Goal: Find specific page/section: Find specific page/section

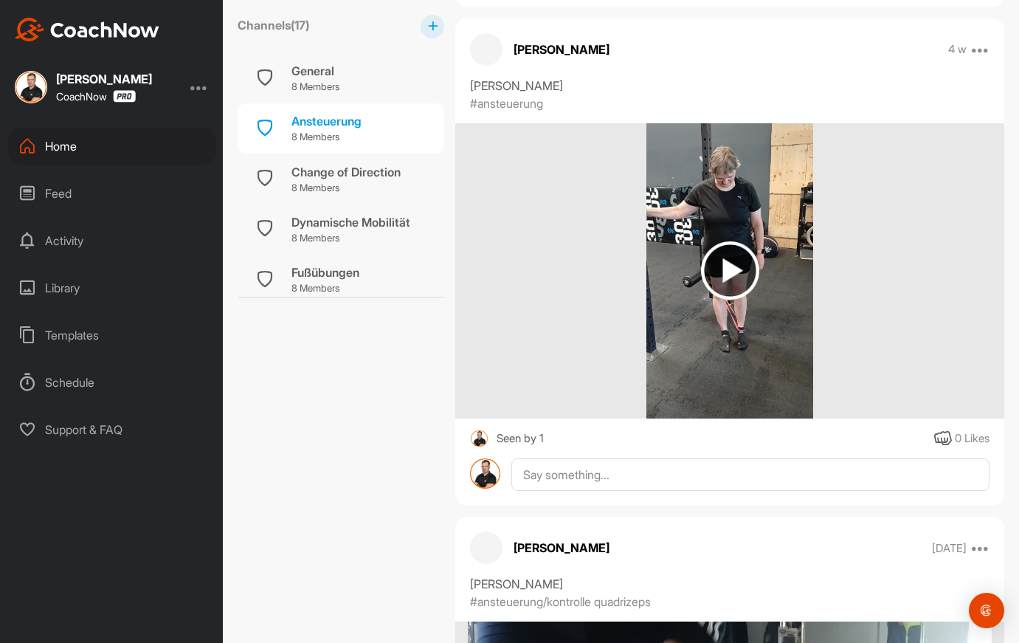
click at [61, 151] on div "Home" at bounding box center [112, 146] width 208 height 37
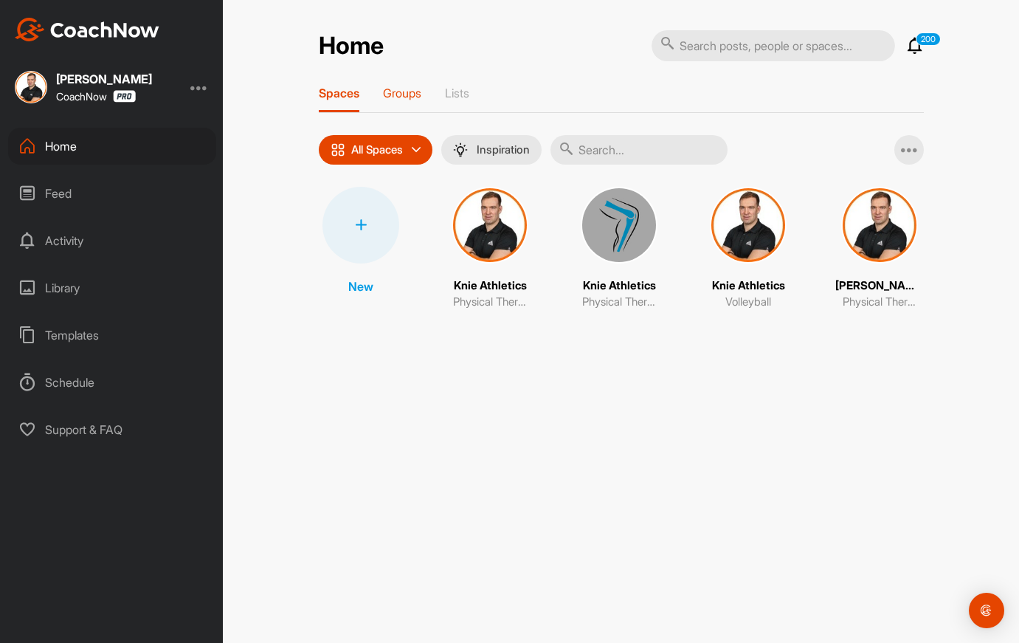
click at [416, 103] on div "Groups" at bounding box center [402, 99] width 38 height 27
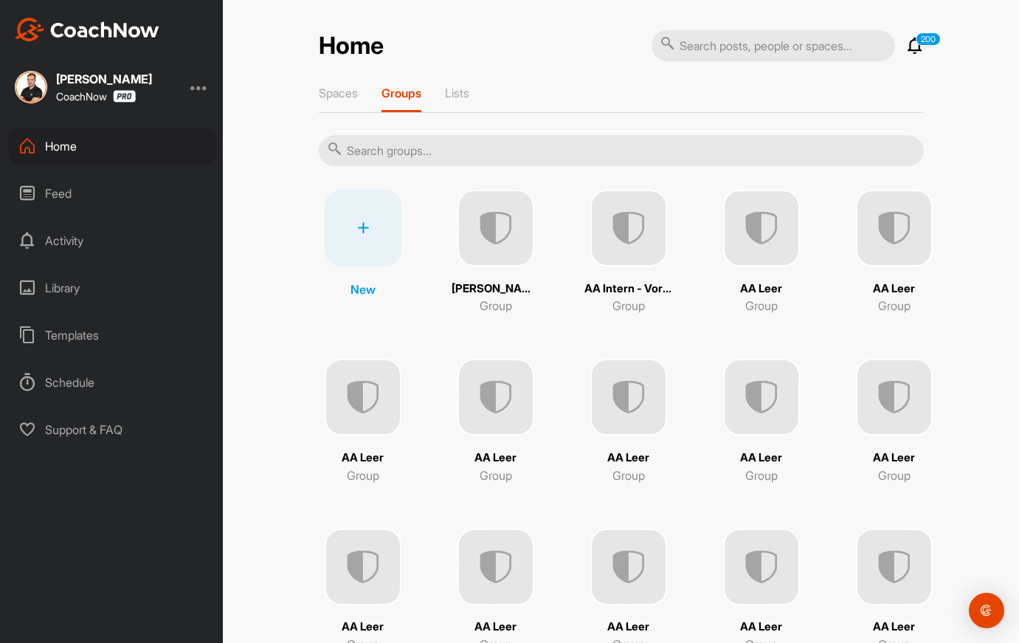
click at [576, 151] on input "text" at bounding box center [621, 150] width 605 height 31
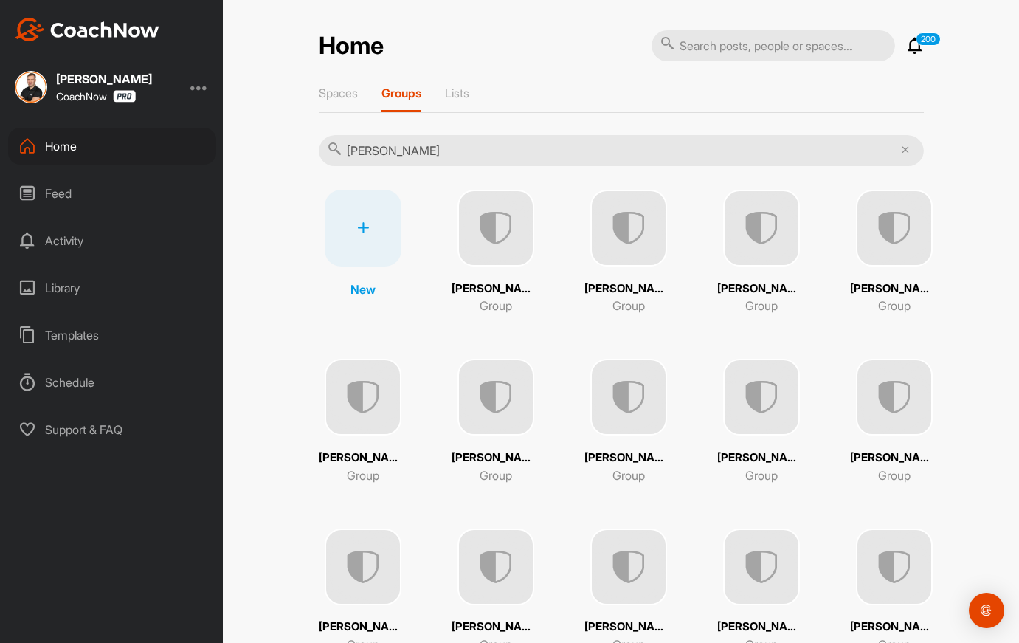
type input "[PERSON_NAME]"
click at [516, 220] on img at bounding box center [496, 228] width 77 height 77
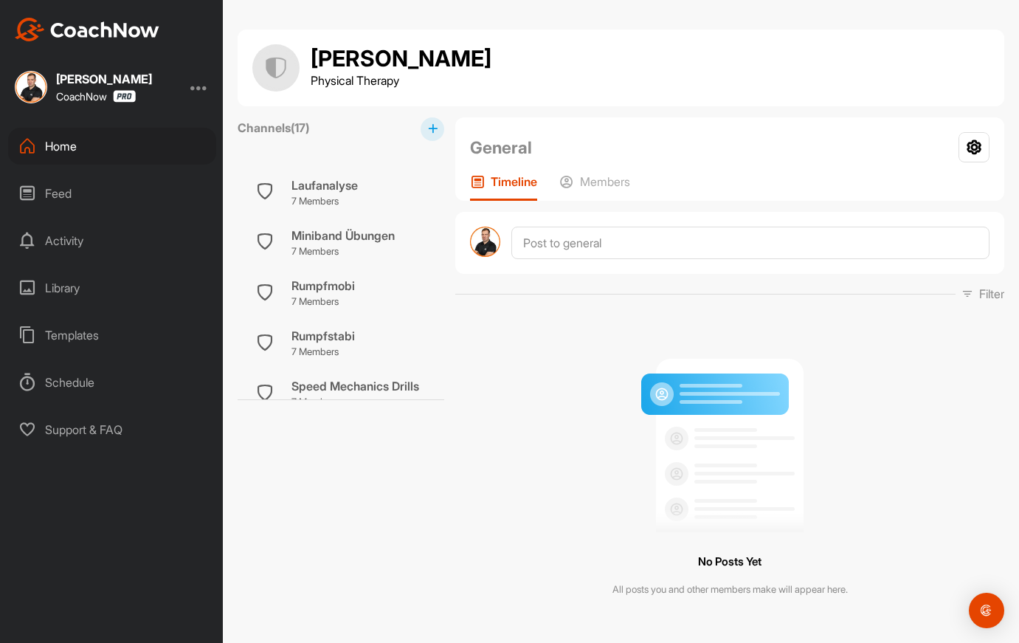
scroll to position [347, 0]
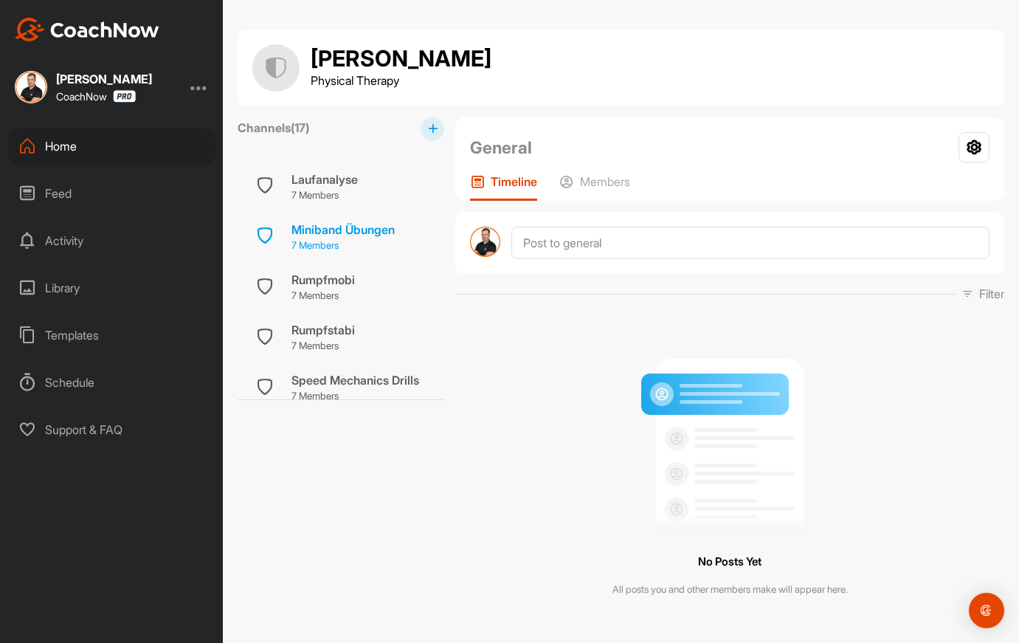
click at [339, 247] on p "7 Members" at bounding box center [342, 245] width 103 height 15
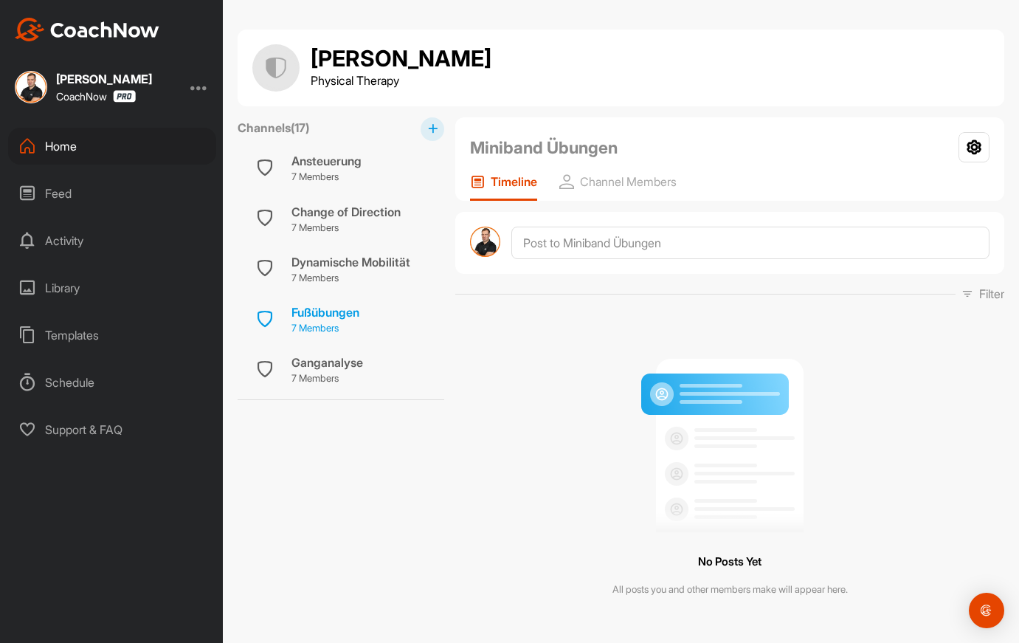
scroll to position [26, 0]
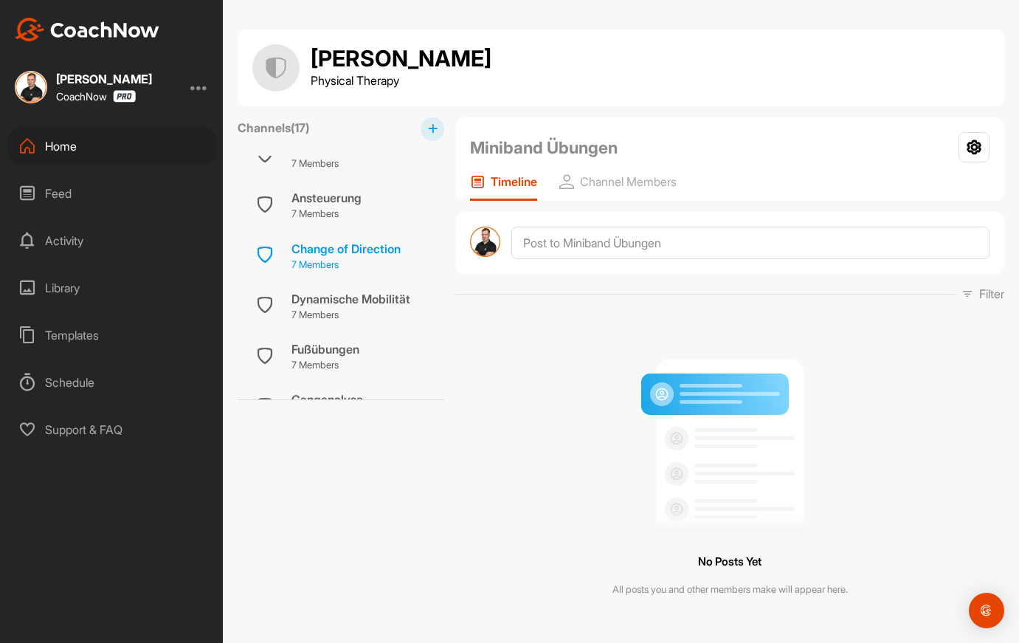
click at [328, 269] on p "7 Members" at bounding box center [345, 265] width 109 height 15
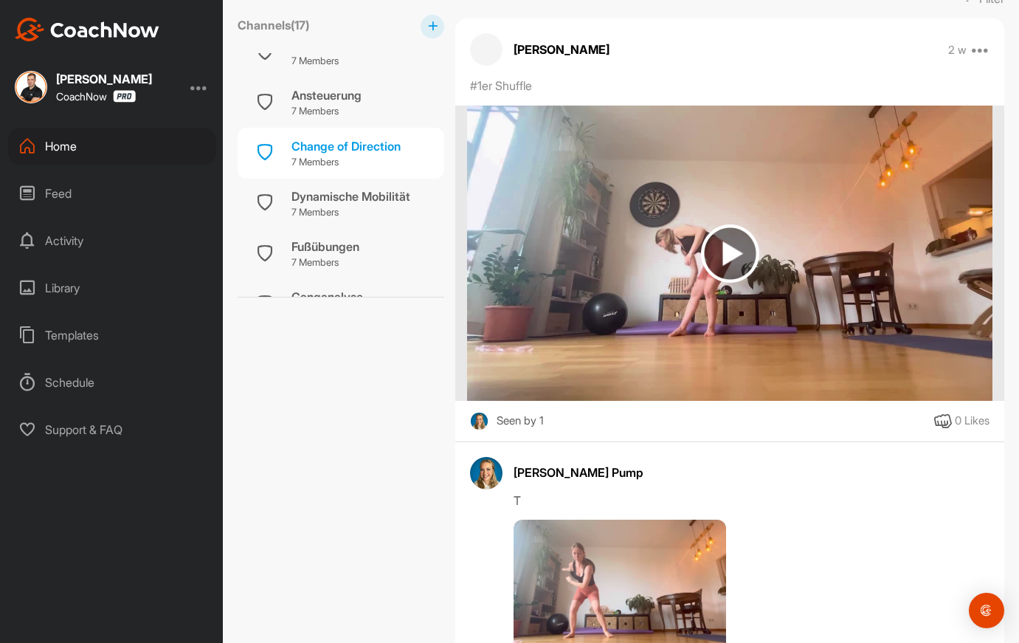
scroll to position [302, 0]
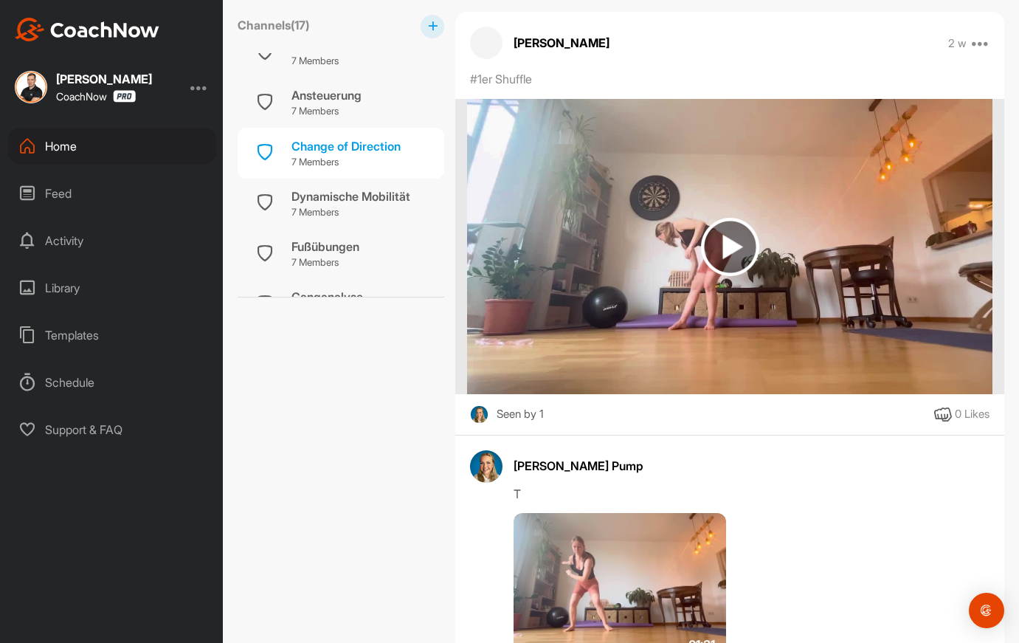
click at [734, 252] on img at bounding box center [730, 247] width 58 height 58
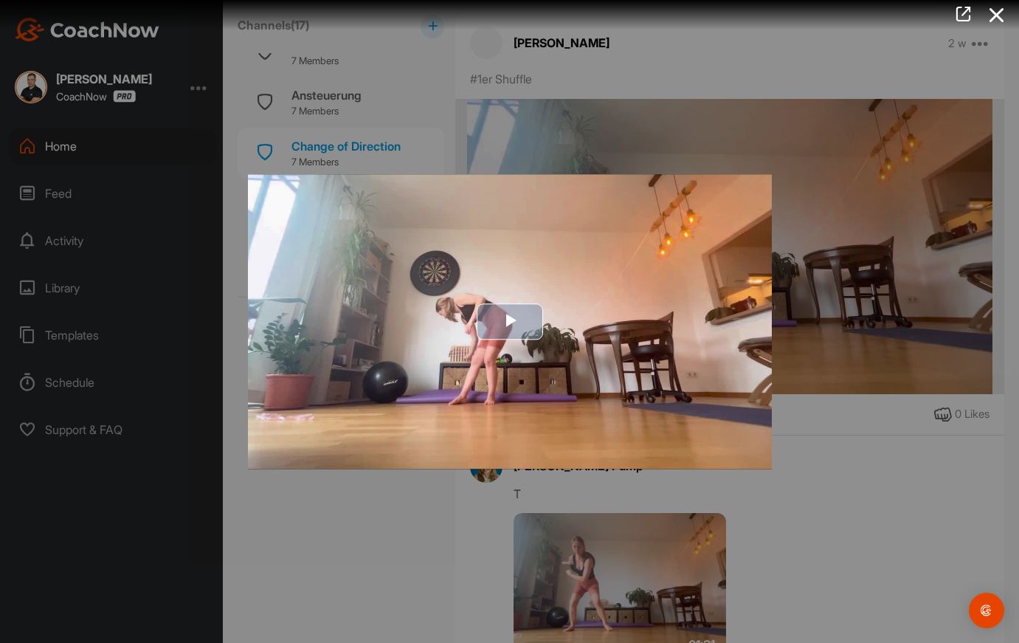
click at [510, 322] on span "Video Player" at bounding box center [510, 322] width 0 height 0
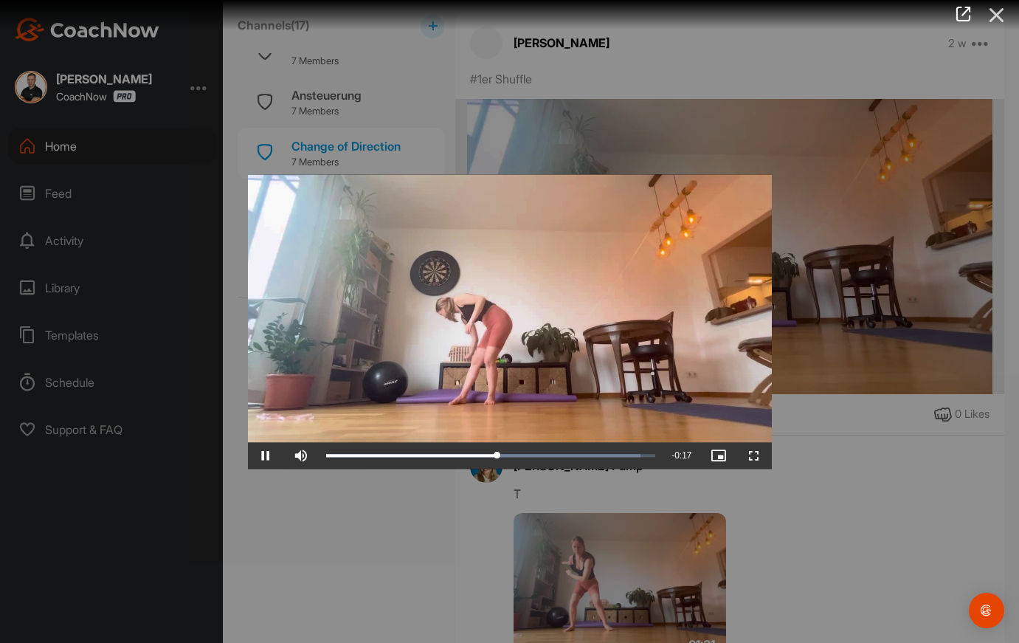
click at [999, 7] on icon at bounding box center [997, 14] width 34 height 27
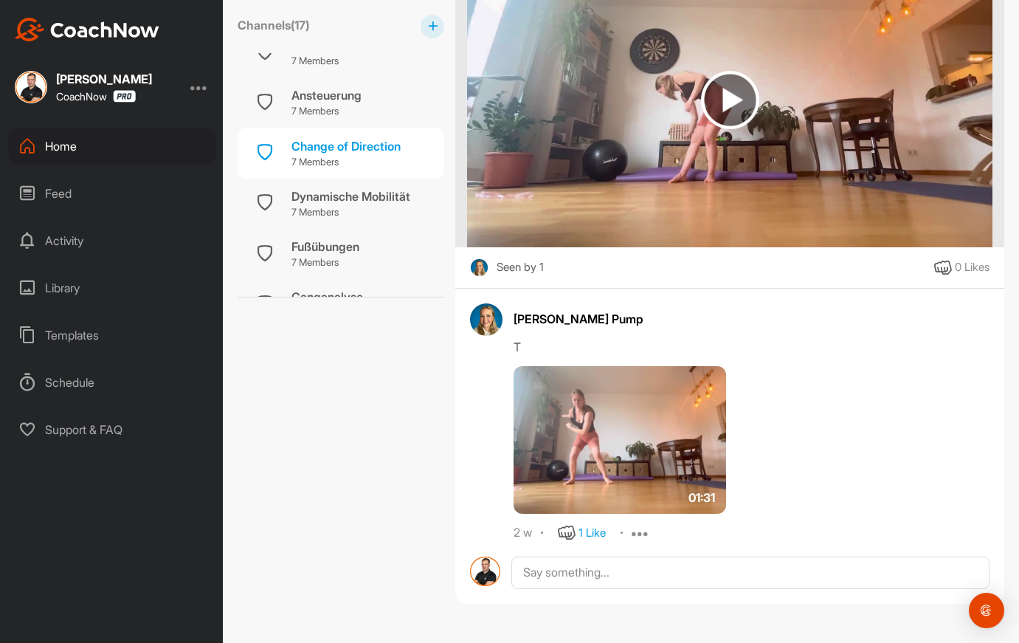
scroll to position [455, 0]
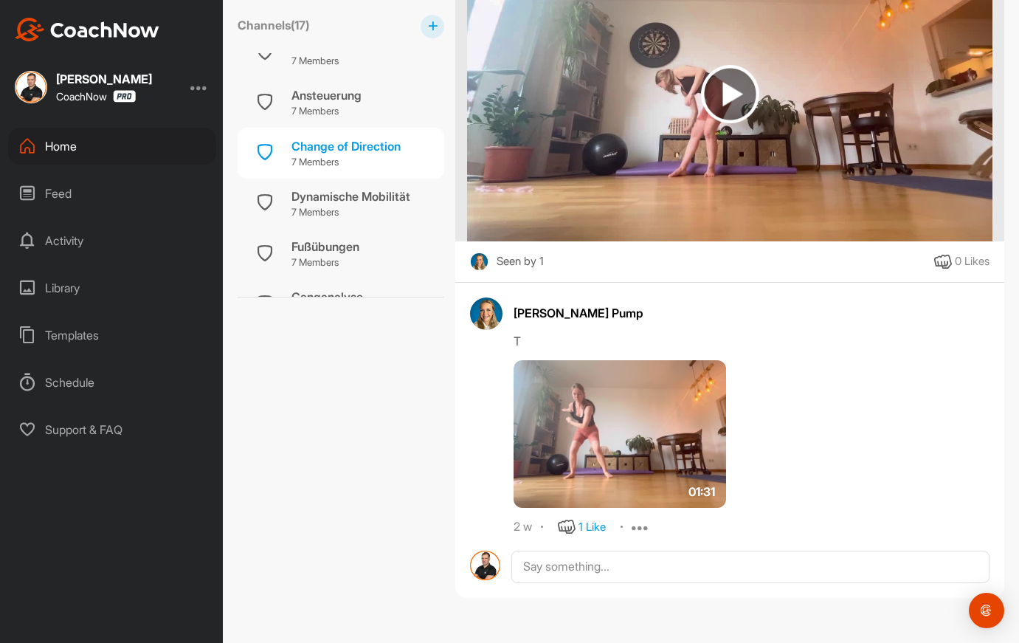
click at [624, 410] on img at bounding box center [620, 434] width 213 height 148
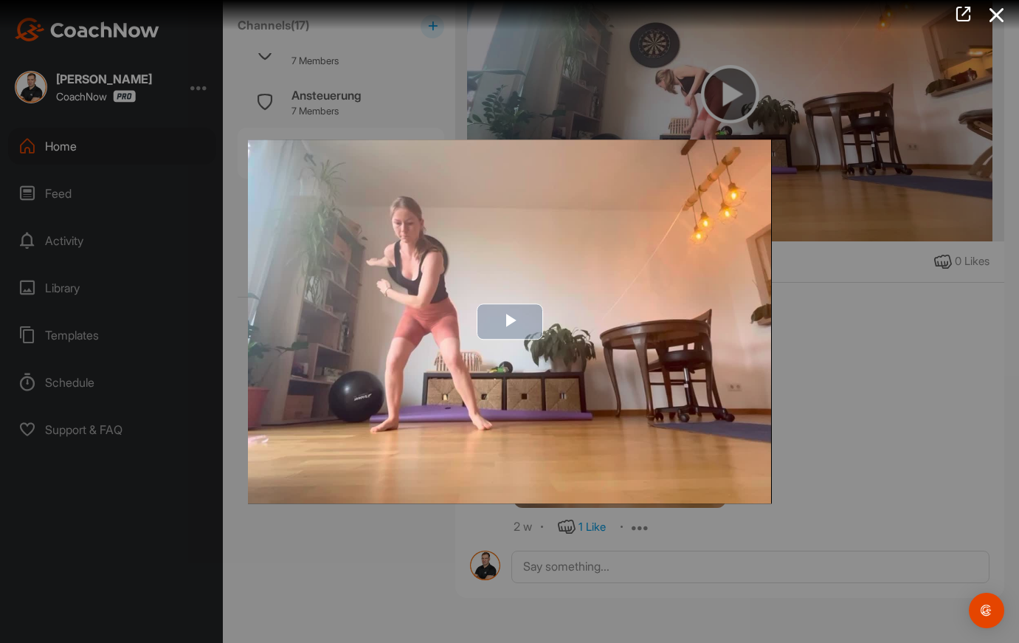
click at [510, 322] on span "Video Player" at bounding box center [510, 322] width 0 height 0
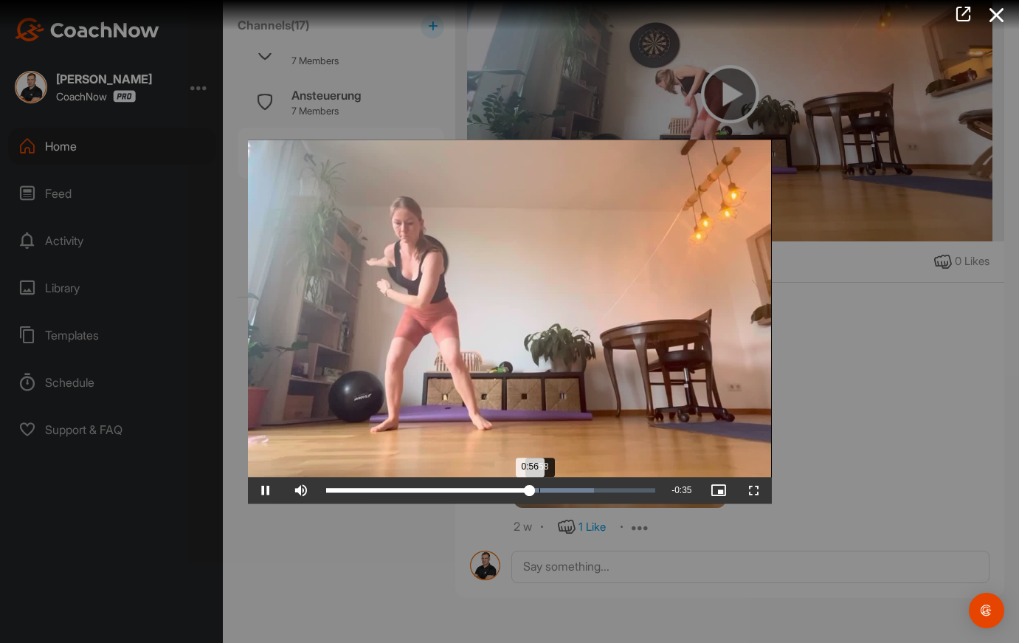
click at [539, 490] on div "Loaded : 81.48% 0:58 0:56" at bounding box center [491, 490] width 330 height 4
click at [551, 490] on div "Loaded : 81.48% 1:02 0:59" at bounding box center [491, 490] width 330 height 4
click at [572, 491] on div "Loaded : 81.48% 1:08 1:05" at bounding box center [491, 490] width 330 height 4
click at [590, 492] on div "Loaded : 81.48% 1:13 1:10" at bounding box center [491, 490] width 330 height 4
click at [995, 19] on icon at bounding box center [997, 14] width 34 height 27
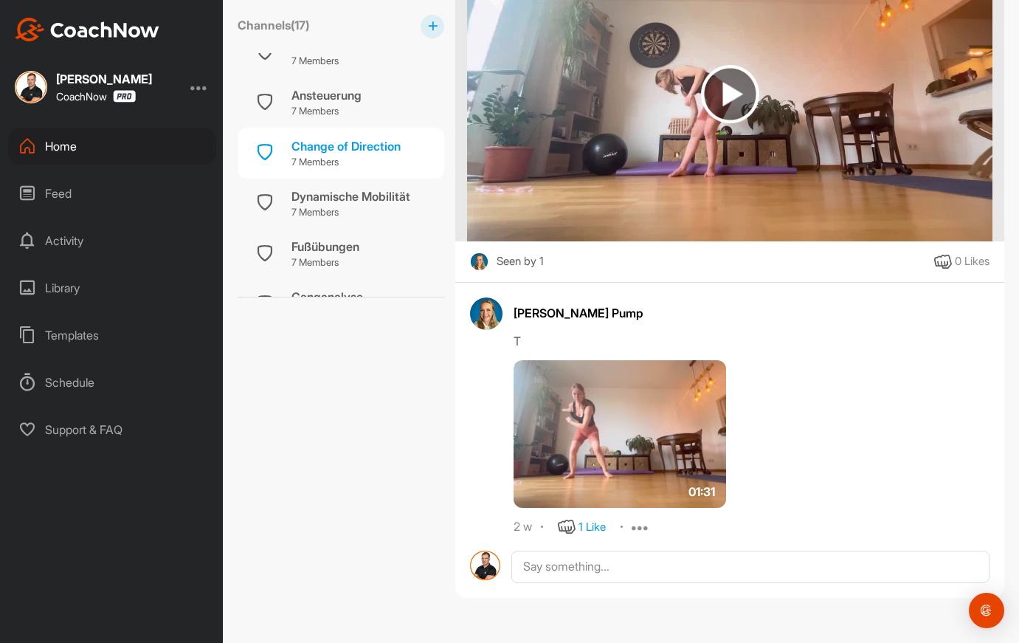
click at [725, 109] on img at bounding box center [730, 94] width 58 height 58
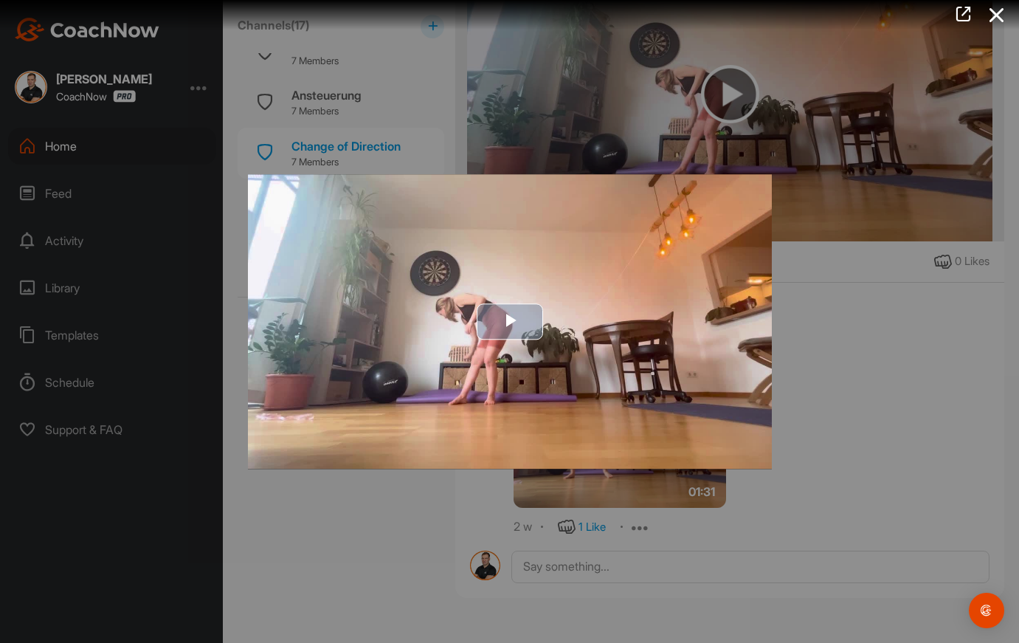
click at [510, 322] on span "Video Player" at bounding box center [510, 322] width 0 height 0
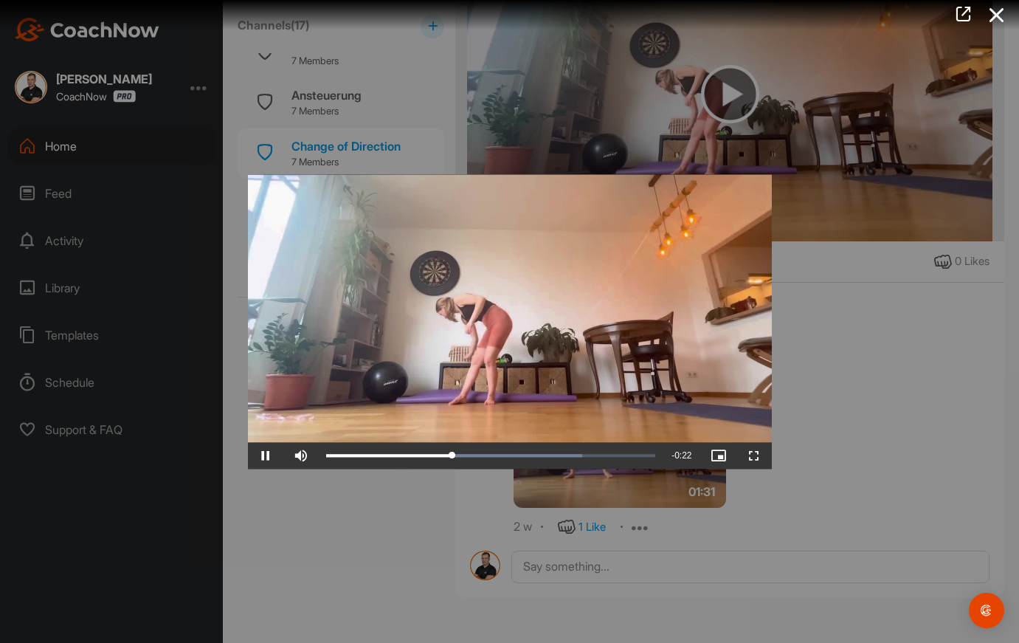
click at [891, 423] on div at bounding box center [509, 321] width 1019 height 643
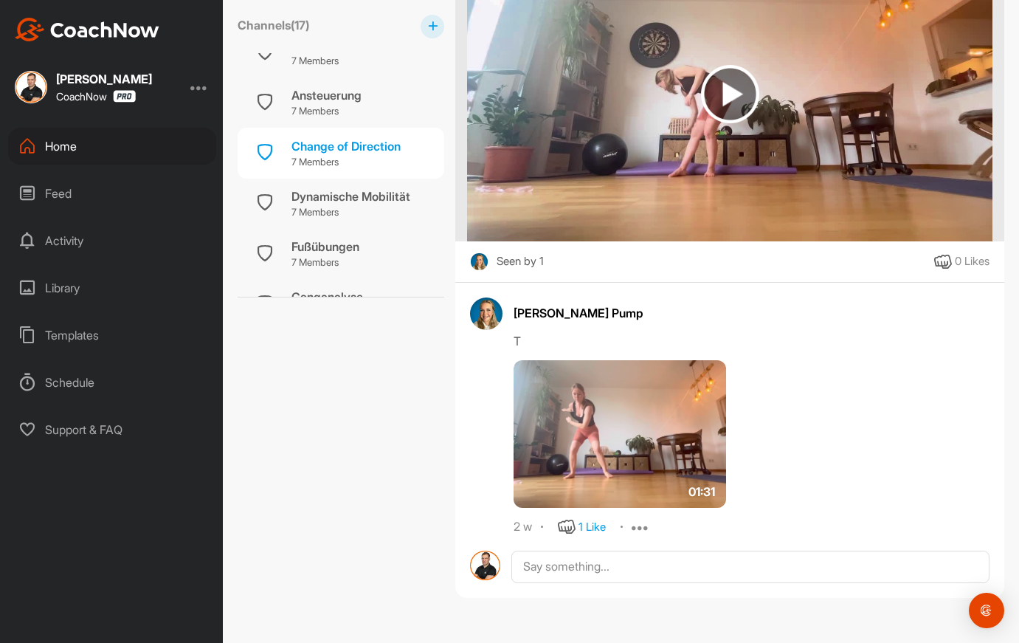
click at [728, 94] on img at bounding box center [730, 94] width 58 height 58
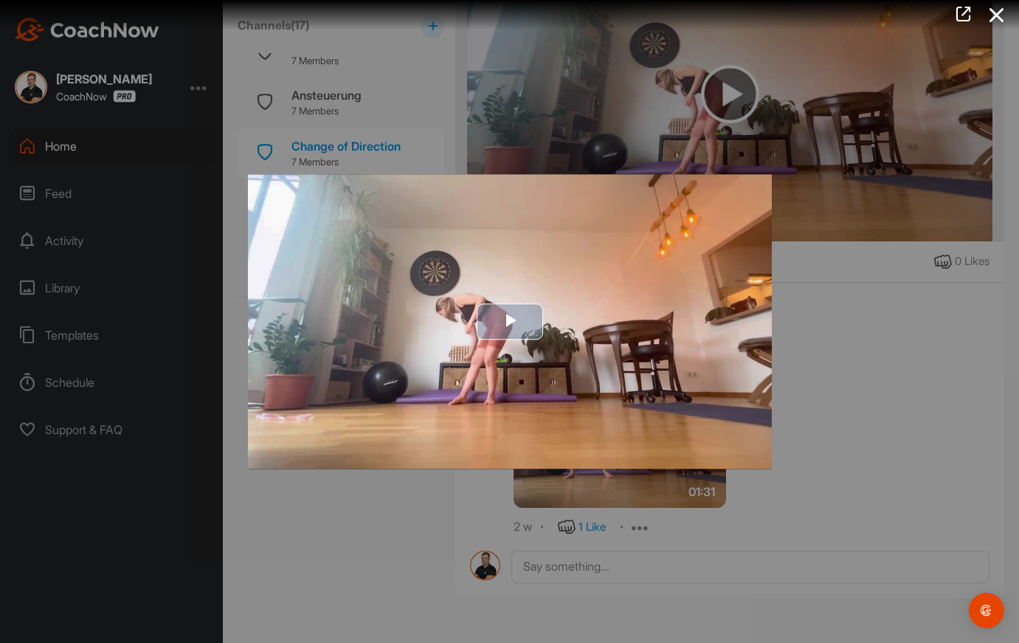
click at [510, 322] on span "Video Player" at bounding box center [510, 322] width 0 height 0
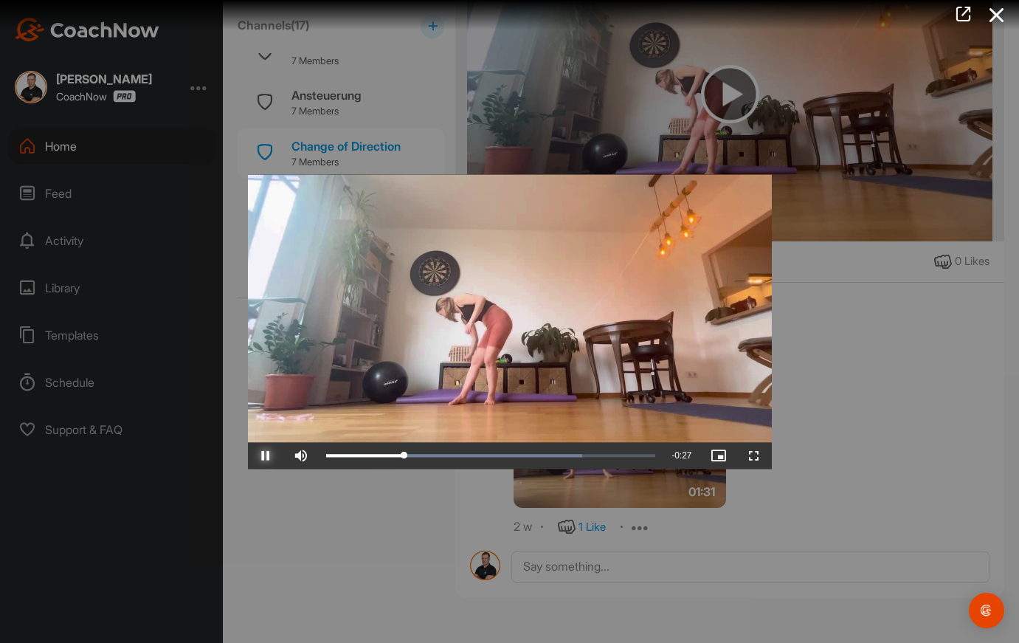
click at [270, 455] on span "Video Player" at bounding box center [265, 455] width 35 height 0
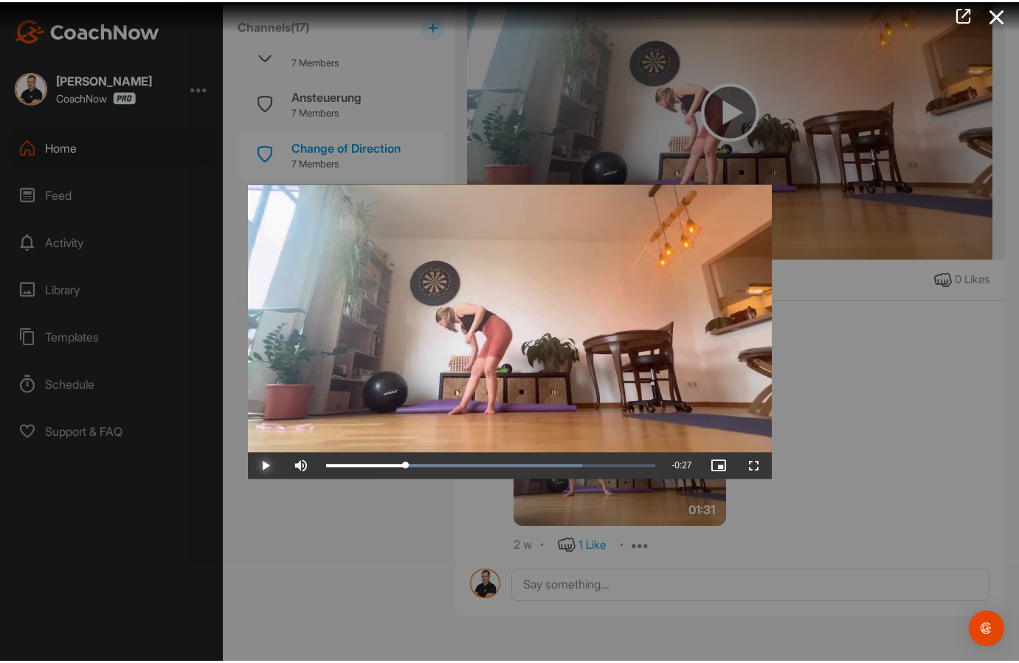
scroll to position [434, 0]
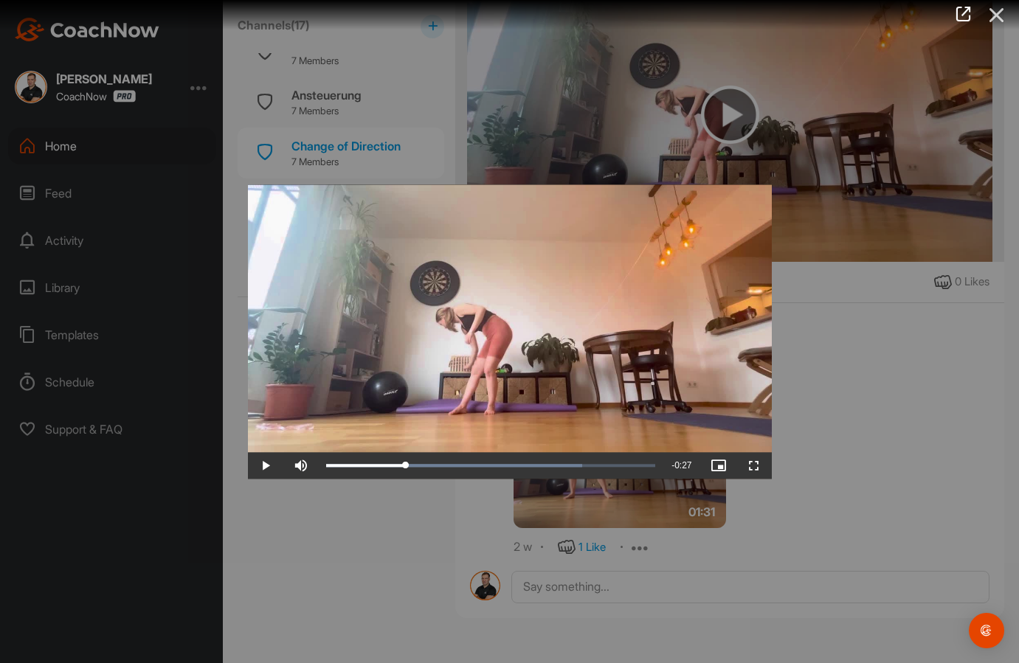
click at [998, 15] on icon at bounding box center [997, 14] width 34 height 27
